Goal: Book appointment/travel/reservation

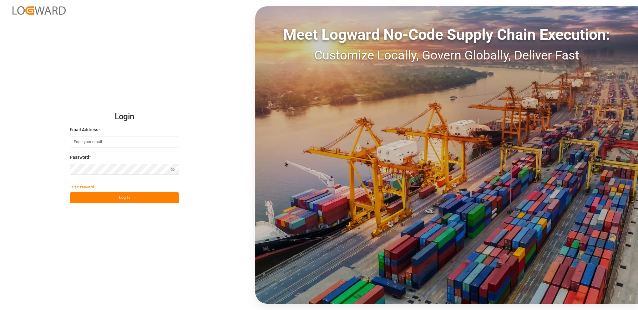
type input "[PERSON_NAME][EMAIL_ADDRESS][DOMAIN_NAME]"
click at [106, 194] on button "Log In" at bounding box center [124, 197] width 109 height 11
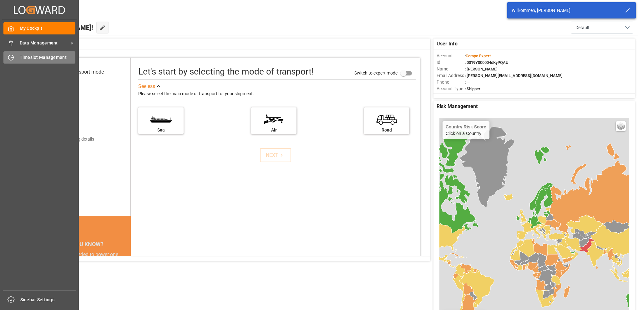
click at [10, 62] on div "Timeslot Management Timeslot Management" at bounding box center [39, 57] width 72 height 12
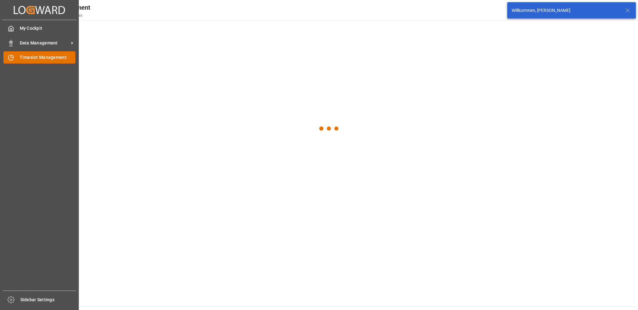
click at [24, 57] on span "Timeslot Management" at bounding box center [48, 57] width 56 height 7
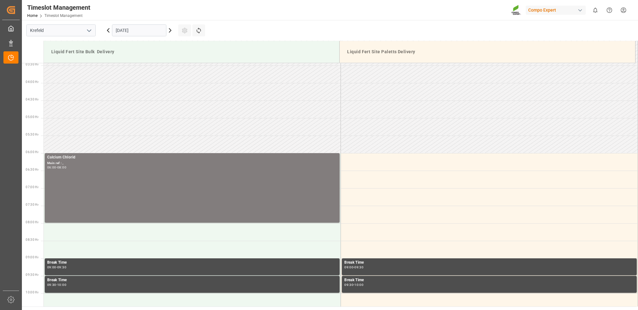
scroll to position [111, 0]
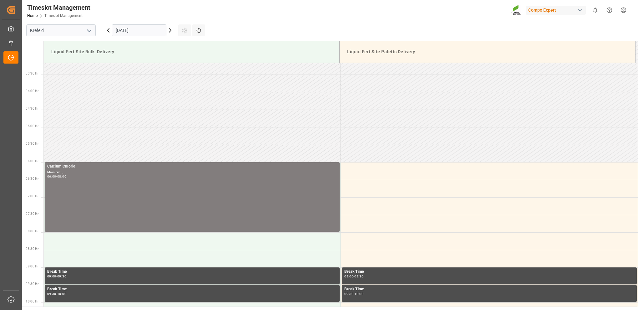
click at [167, 29] on icon at bounding box center [170, 31] width 8 height 8
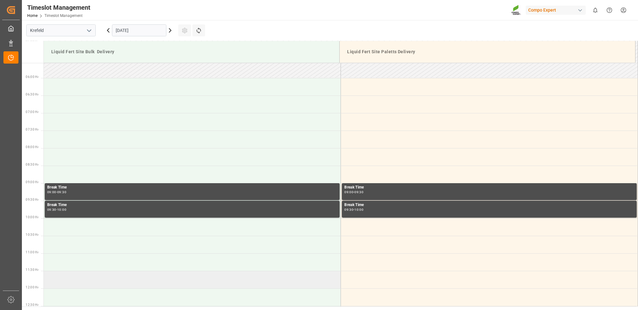
scroll to position [156, 0]
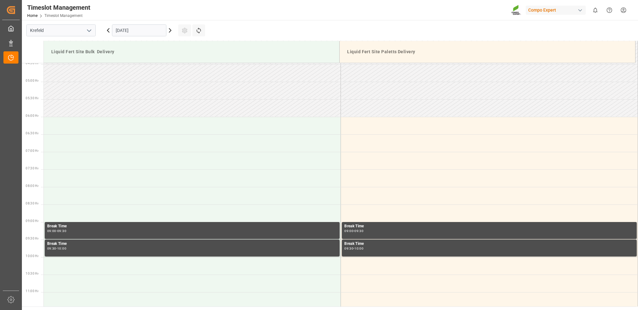
click at [172, 31] on icon at bounding box center [170, 31] width 8 height 8
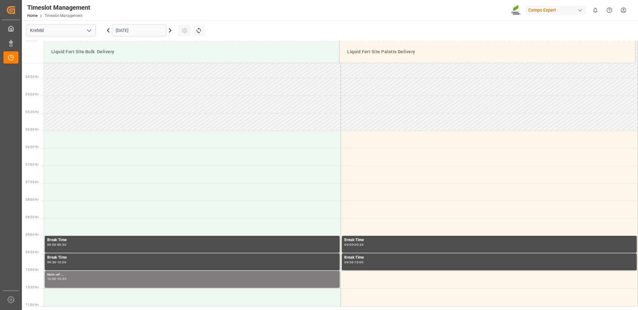
scroll to position [142, 0]
click at [72, 283] on div "Main ref : , 10:00 - 10:30" at bounding box center [192, 279] width 290 height 14
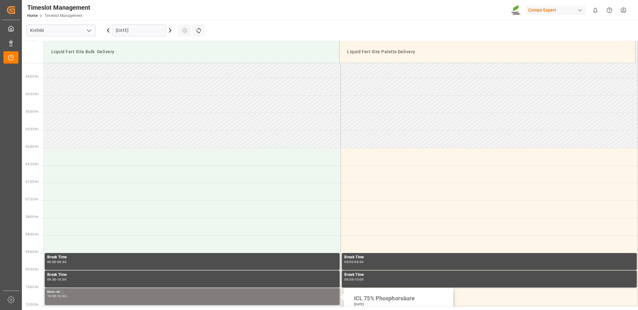
scroll to position [111, 0]
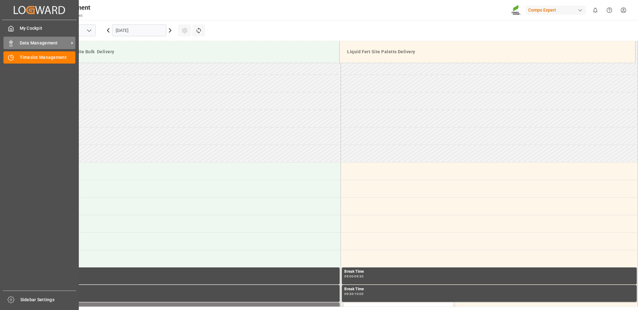
click at [63, 44] on span "Data Management" at bounding box center [44, 43] width 49 height 7
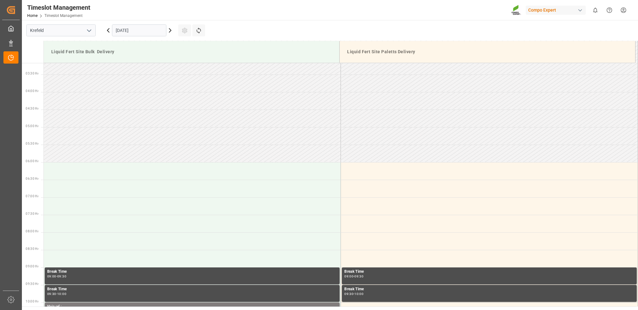
click at [412, 30] on main "[GEOGRAPHIC_DATA] [DATE] Settings Refresh Time Slots Liquid Fert Site Bulk Deli…" at bounding box center [329, 163] width 615 height 286
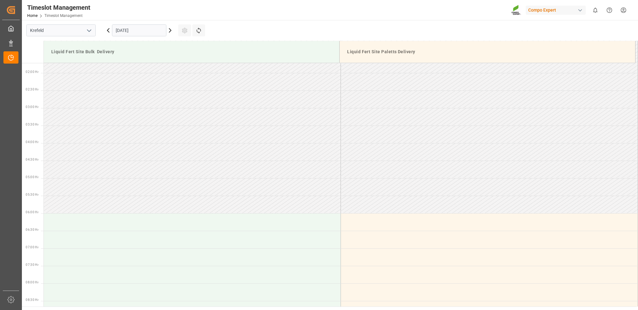
scroll to position [17, 0]
